Goal: Transaction & Acquisition: Purchase product/service

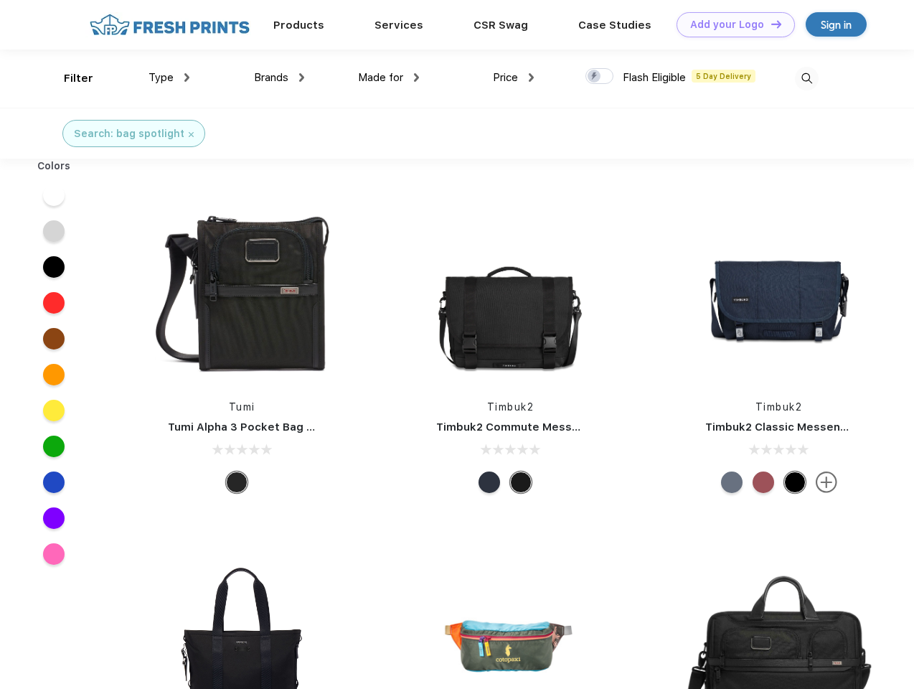
click at [730, 24] on link "Add your Logo Design Tool" at bounding box center [736, 24] width 118 height 25
click at [0, 0] on div "Design Tool" at bounding box center [0, 0] width 0 height 0
click at [770, 24] on link "Add your Logo Design Tool" at bounding box center [736, 24] width 118 height 25
click at [69, 78] on div "Filter" at bounding box center [78, 78] width 29 height 17
click at [169, 77] on span "Type" at bounding box center [161, 77] width 25 height 13
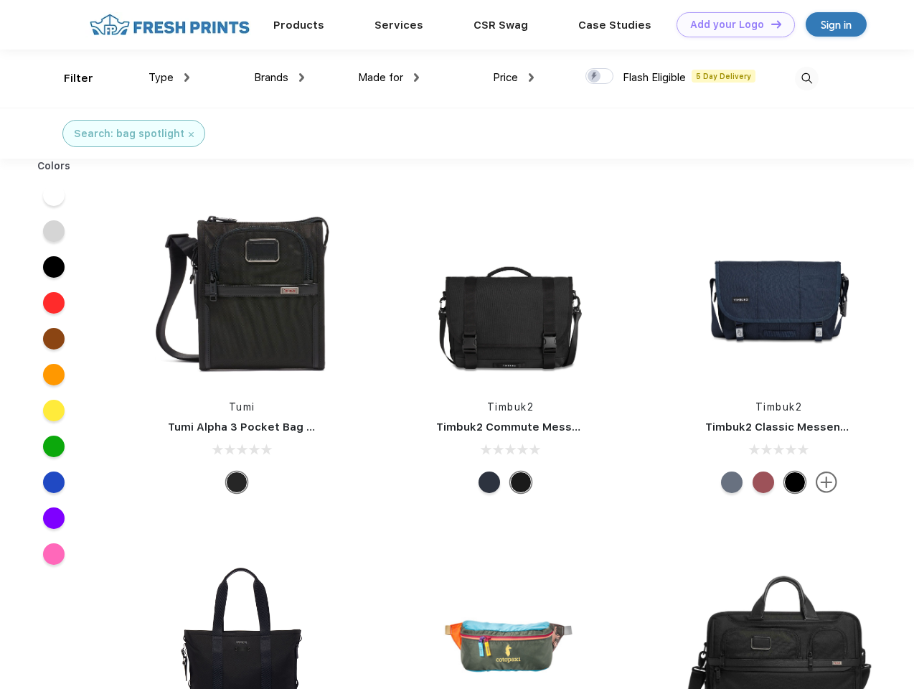
click at [279, 77] on span "Brands" at bounding box center [271, 77] width 34 height 13
click at [389, 77] on span "Made for" at bounding box center [380, 77] width 45 height 13
click at [514, 77] on span "Price" at bounding box center [505, 77] width 25 height 13
click at [600, 77] on div at bounding box center [599, 76] width 28 height 16
click at [595, 77] on input "checkbox" at bounding box center [589, 71] width 9 height 9
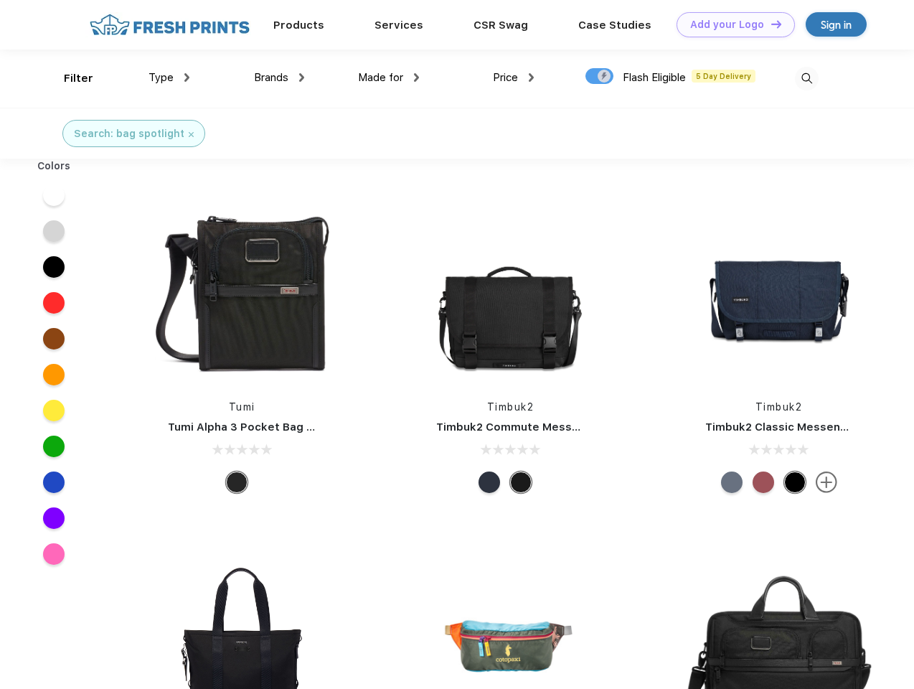
click at [806, 78] on img at bounding box center [807, 79] width 24 height 24
